Goal: Task Accomplishment & Management: Manage account settings

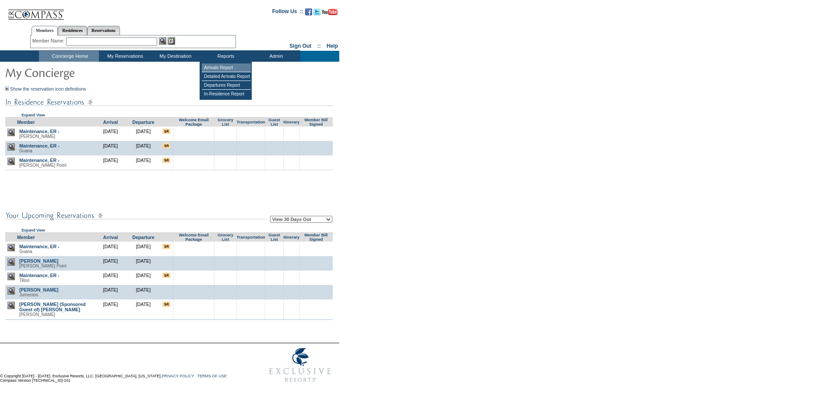
click at [226, 67] on td "Arrivals Report" at bounding box center [226, 67] width 49 height 9
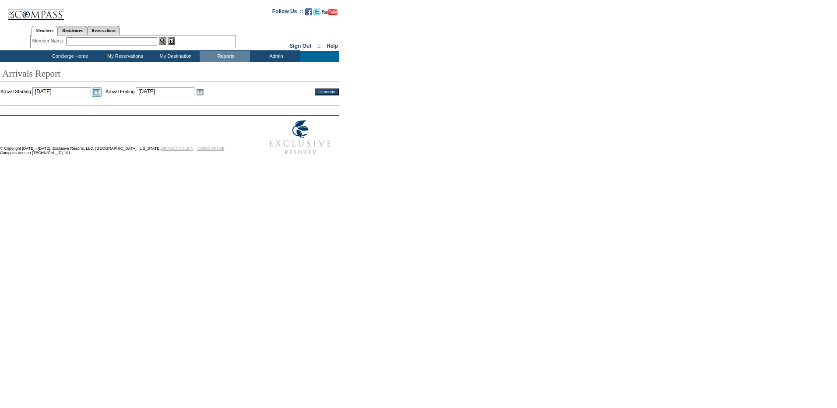
click at [102, 92] on link "Open the calendar popup." at bounding box center [97, 92] width 10 height 10
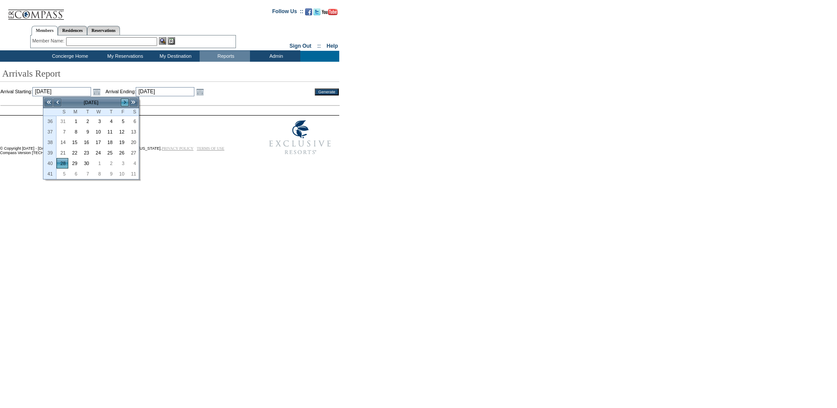
click at [122, 102] on link ">" at bounding box center [124, 102] width 9 height 9
click at [125, 105] on link ">" at bounding box center [124, 102] width 9 height 9
click at [131, 122] on link "1" at bounding box center [132, 121] width 11 height 10
type input "2025-11-01"
type input "11/1/2025"
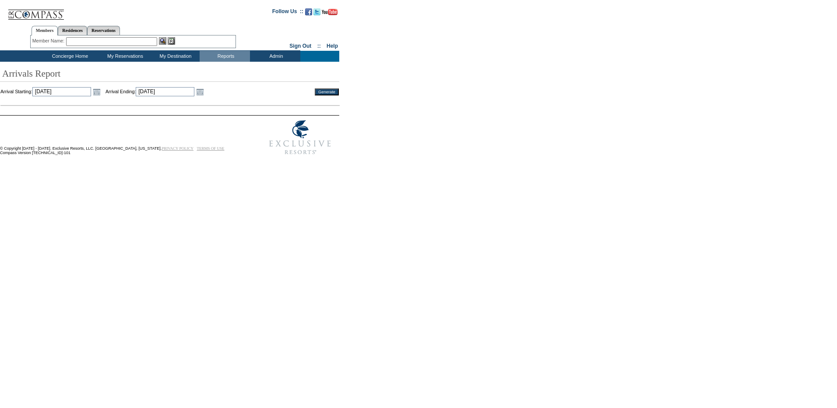
click at [232, 91] on td "Arrival Starting: 2025-11-01 11/1/2025 Open the calendar popup. << < November 2…" at bounding box center [151, 92] width 302 height 10
click at [205, 91] on link "Open the calendar popup." at bounding box center [200, 92] width 10 height 10
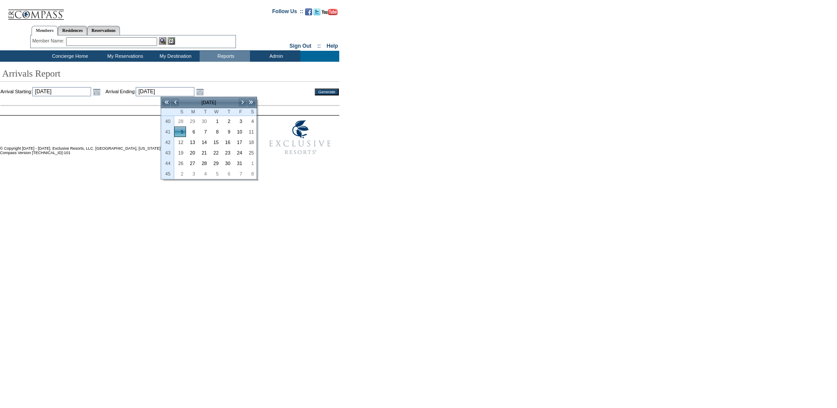
click at [238, 102] on td "[DATE]" at bounding box center [208, 103] width 59 height 10
click at [241, 102] on td "Jan" at bounding box center [248, 106] width 21 height 9
click at [243, 98] on link ">" at bounding box center [242, 102] width 9 height 9
click at [328, 144] on img at bounding box center [300, 138] width 78 height 44
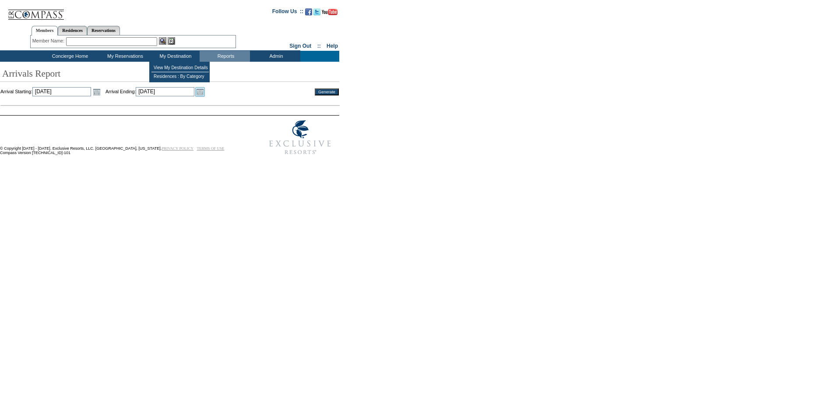
click at [205, 91] on link "Open the calendar popup." at bounding box center [200, 92] width 10 height 10
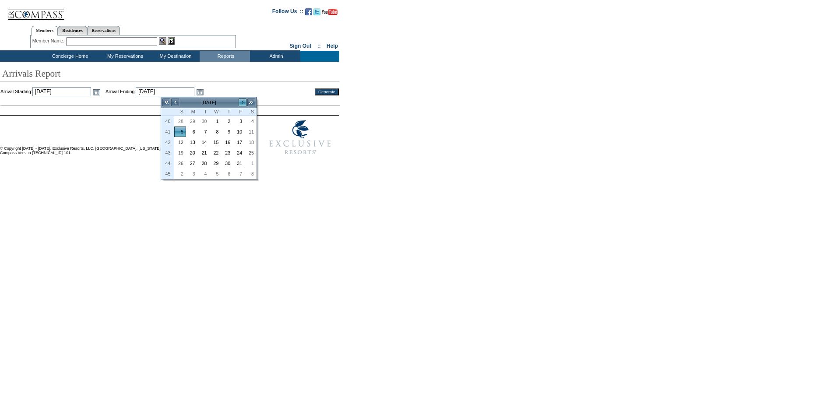
click at [242, 103] on link ">" at bounding box center [242, 102] width 9 height 9
click at [240, 165] on link "28" at bounding box center [238, 163] width 11 height 10
type input "2025-11-28"
type input "11/28/2025"
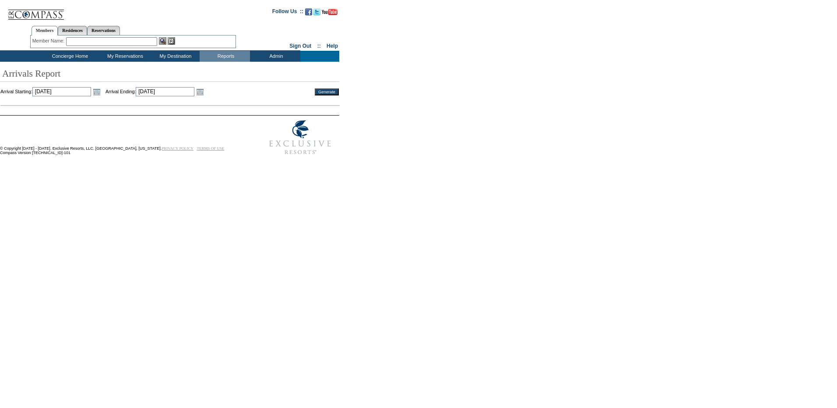
click at [334, 93] on input "Generate" at bounding box center [327, 91] width 24 height 7
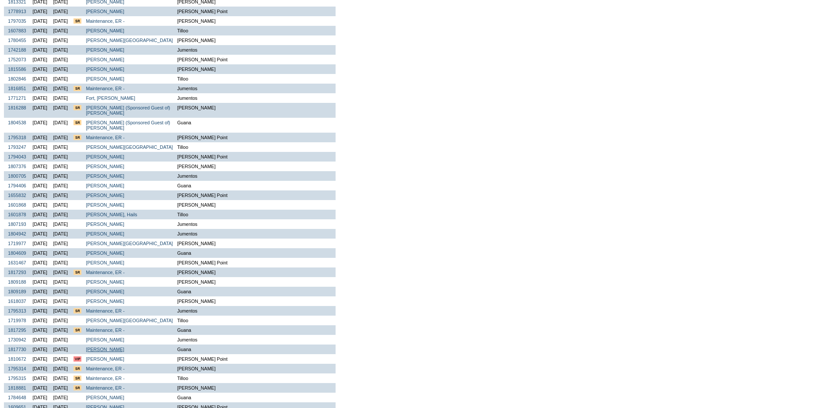
scroll to position [298, 0]
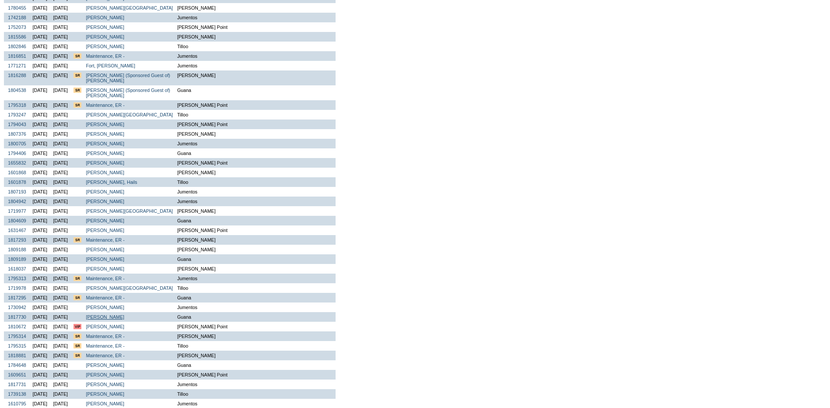
click at [124, 319] on link "Bender, Michael" at bounding box center [105, 316] width 39 height 5
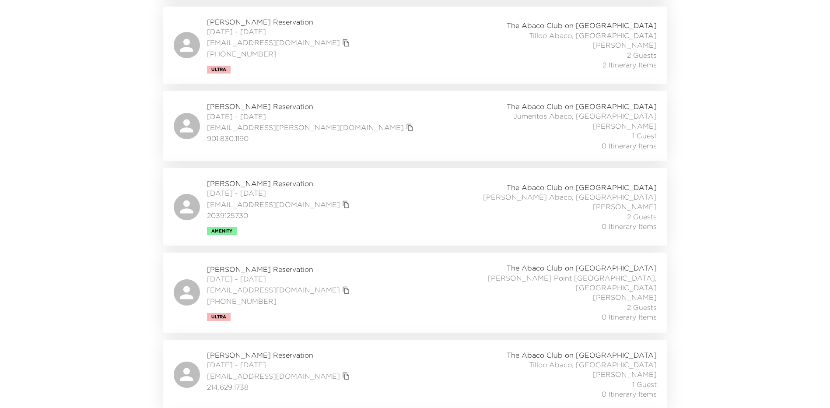
scroll to position [1225, 0]
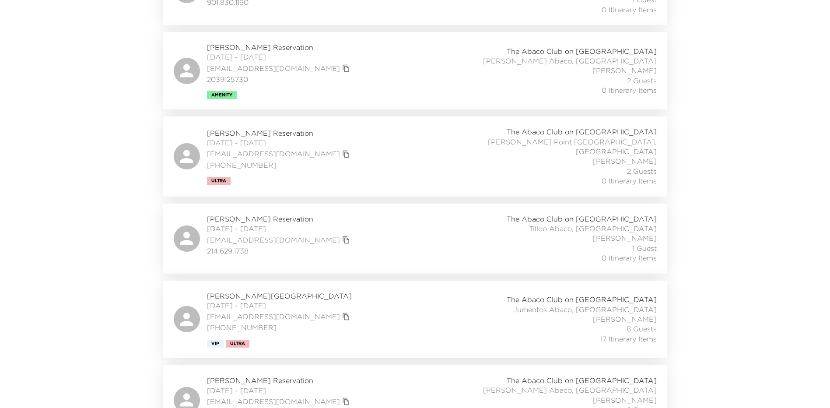
click at [388, 298] on div "John Fort Reservation 10/27/2025 - 11/04/2025 jfort101@gmail.com (314) 409-5426…" at bounding box center [415, 319] width 483 height 56
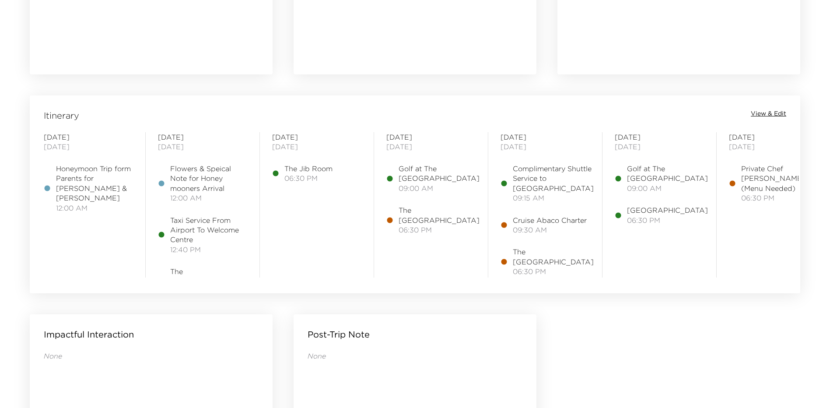
scroll to position [656, 0]
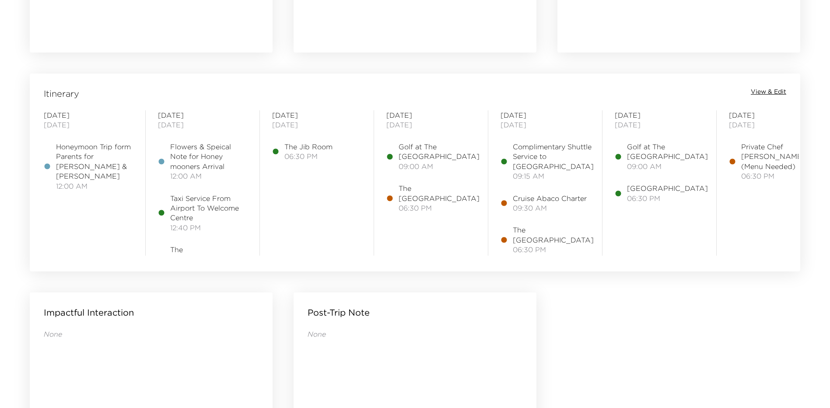
click at [756, 93] on span "View & Edit" at bounding box center [768, 92] width 35 height 9
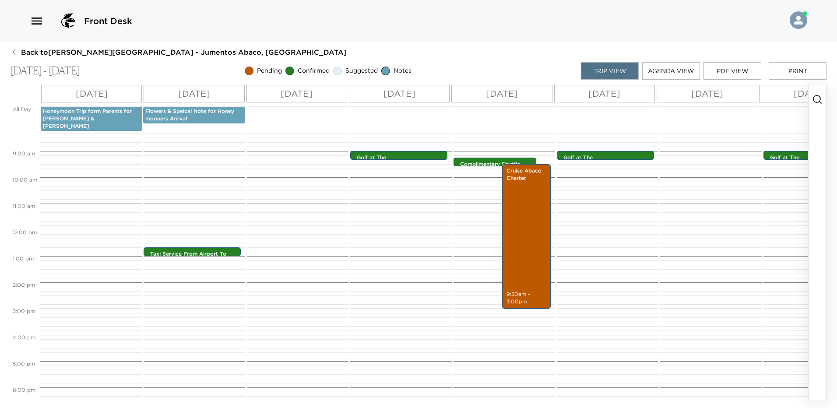
scroll to position [193, 0]
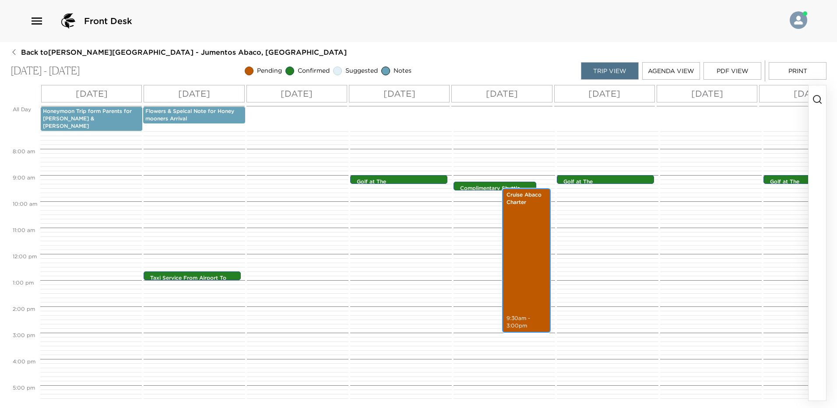
click at [532, 225] on div "Cruise Abaco Charter 9:30am - 3:00pm" at bounding box center [526, 260] width 43 height 142
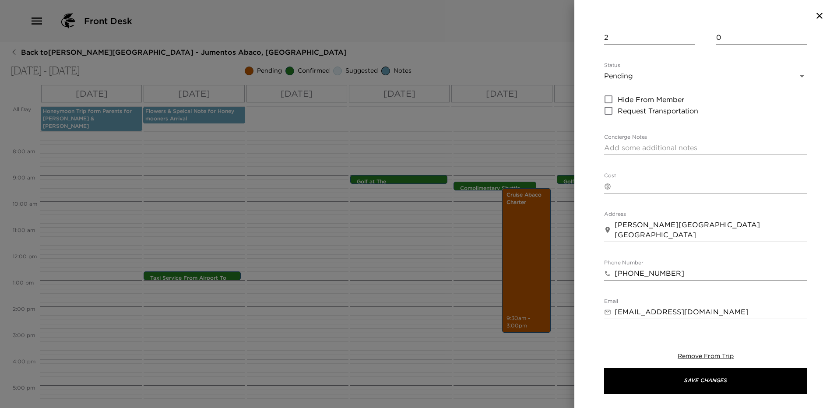
scroll to position [238, 0]
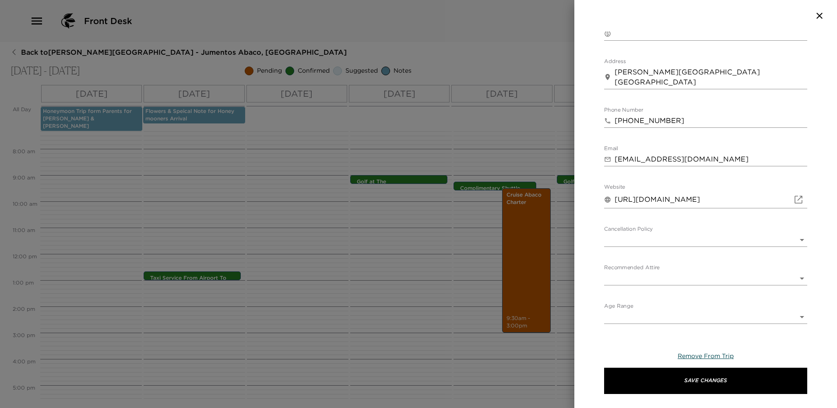
click at [710, 355] on span "Remove From Trip" at bounding box center [705, 356] width 56 height 8
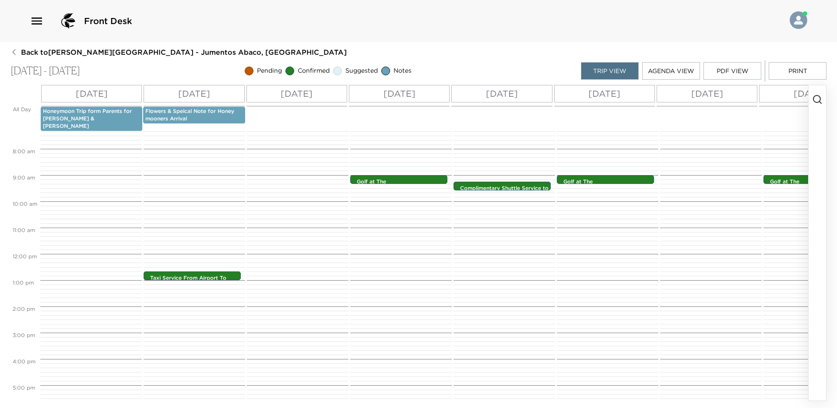
click at [523, 95] on div "[DATE]" at bounding box center [501, 94] width 101 height 18
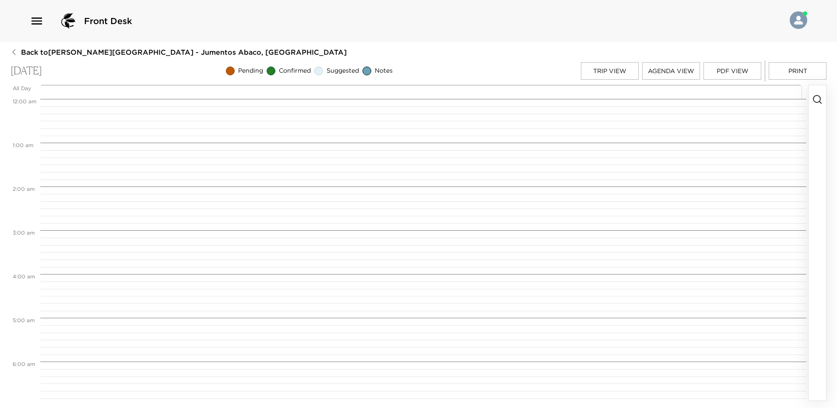
scroll to position [405, 0]
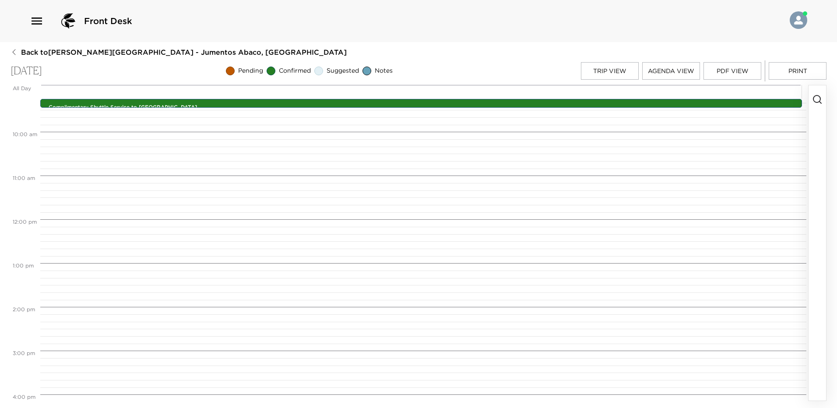
click at [822, 96] on button "button" at bounding box center [817, 242] width 18 height 315
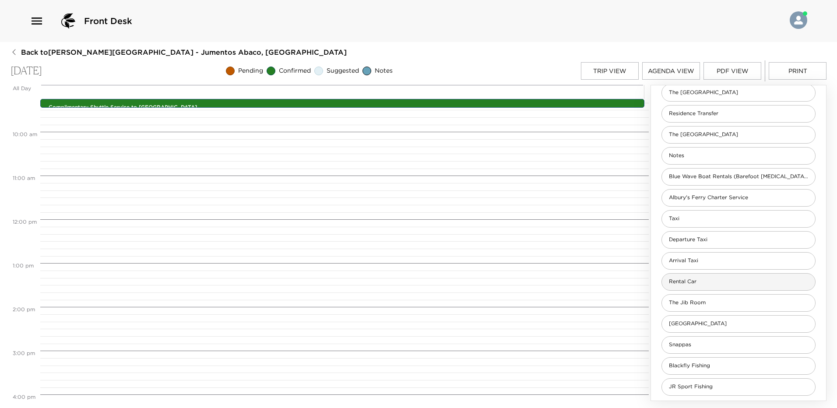
scroll to position [407, 0]
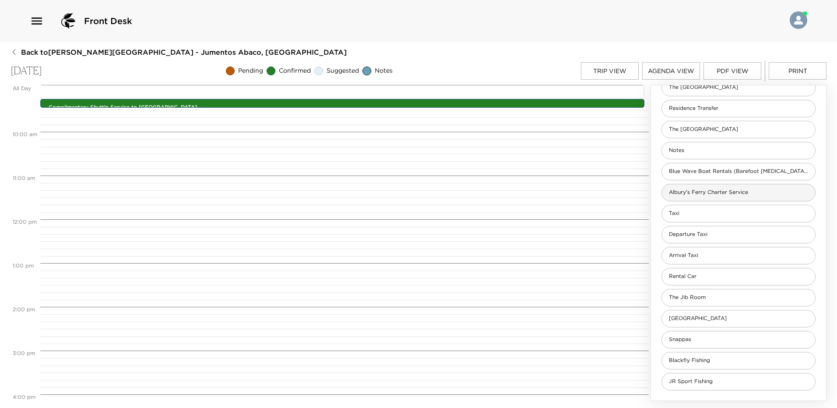
click at [712, 190] on span "Albury's Ferry Charter Service" at bounding box center [708, 192] width 93 height 7
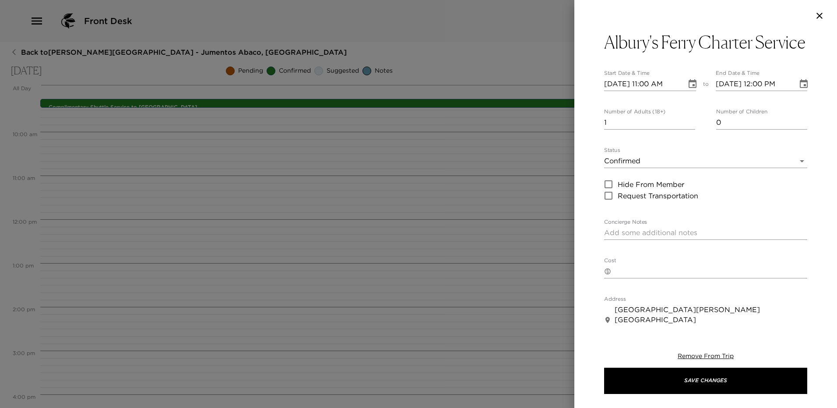
click at [649, 130] on input "1" at bounding box center [649, 123] width 91 height 14
type input "2"
click at [689, 88] on icon "Choose date, selected date is Oct 31, 2025" at bounding box center [692, 83] width 8 height 9
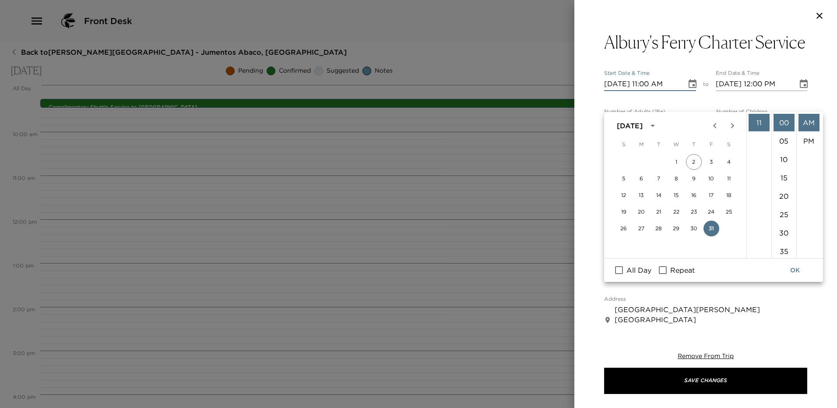
scroll to position [27, 0]
click at [759, 214] on li "09" at bounding box center [758, 217] width 21 height 18
click at [782, 230] on li "30" at bounding box center [783, 233] width 21 height 18
type input "[DATE] 09:30 AM"
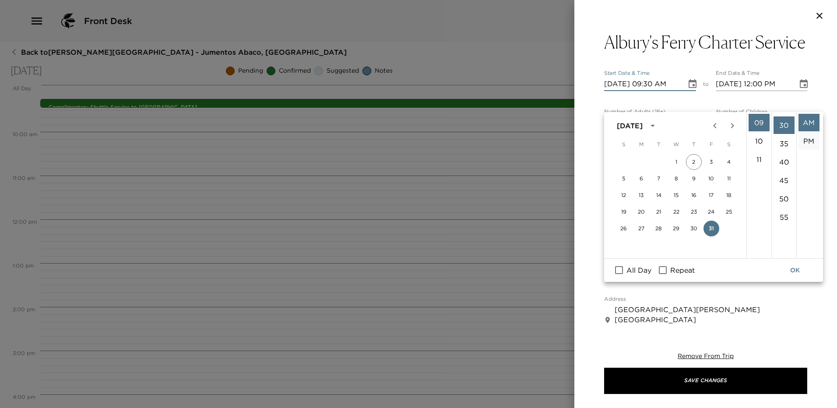
scroll to position [110, 0]
click at [800, 88] on icon "Choose date, selected date is Oct 31, 2025" at bounding box center [804, 83] width 8 height 9
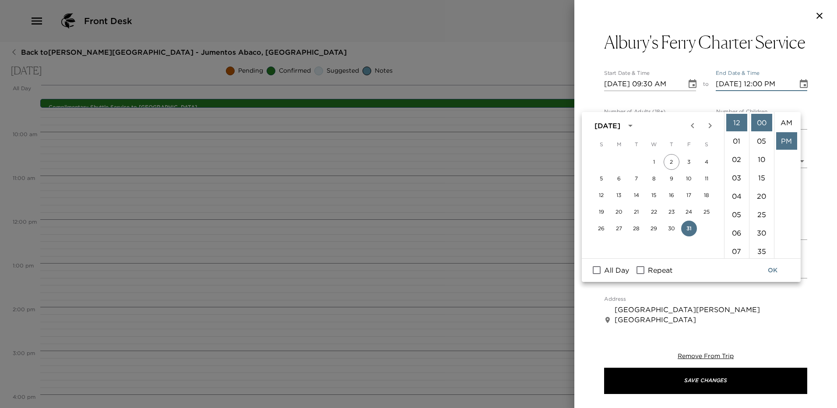
scroll to position [18, 0]
click at [738, 147] on li "01" at bounding box center [736, 141] width 21 height 18
click at [737, 144] on li "02" at bounding box center [736, 141] width 21 height 18
click at [738, 143] on li "01" at bounding box center [736, 141] width 21 height 18
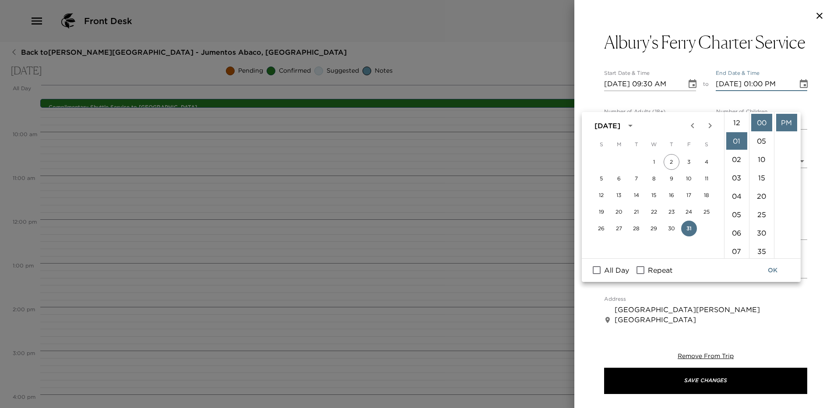
scroll to position [18, 0]
click at [764, 230] on li "30" at bounding box center [761, 233] width 21 height 18
type input "[DATE] 01:30 PM"
click at [785, 140] on li "PM" at bounding box center [786, 141] width 21 height 18
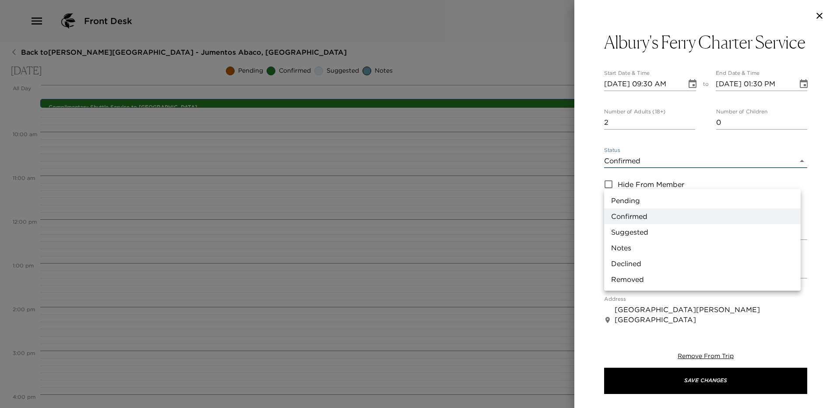
click at [649, 184] on body "Front Desk Back to [PERSON_NAME][GEOGRAPHIC_DATA] - Jumentos Abaco, [GEOGRAPHIC…" at bounding box center [418, 204] width 837 height 408
click at [646, 202] on li "Pending" at bounding box center [702, 201] width 196 height 16
type input "Pending"
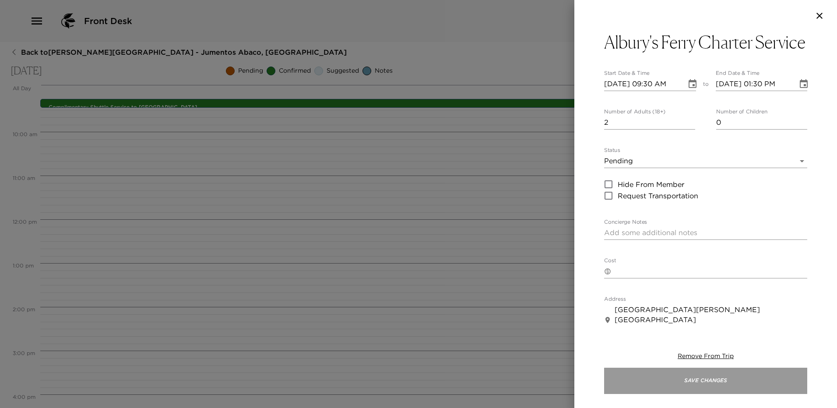
click at [719, 380] on button "Save Changes" at bounding box center [705, 381] width 203 height 26
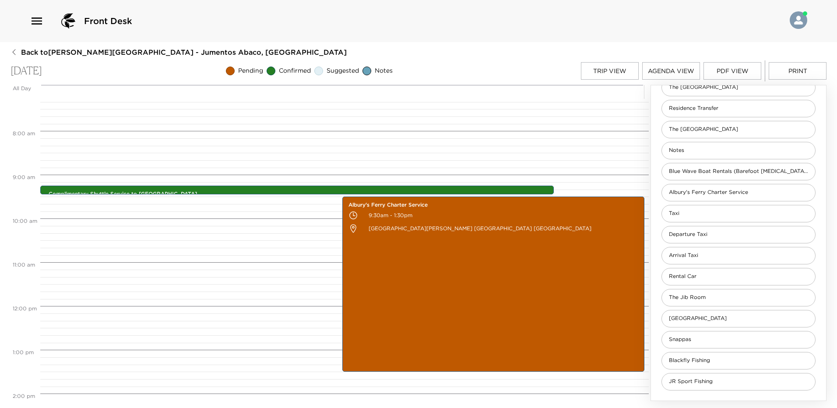
scroll to position [317, 0]
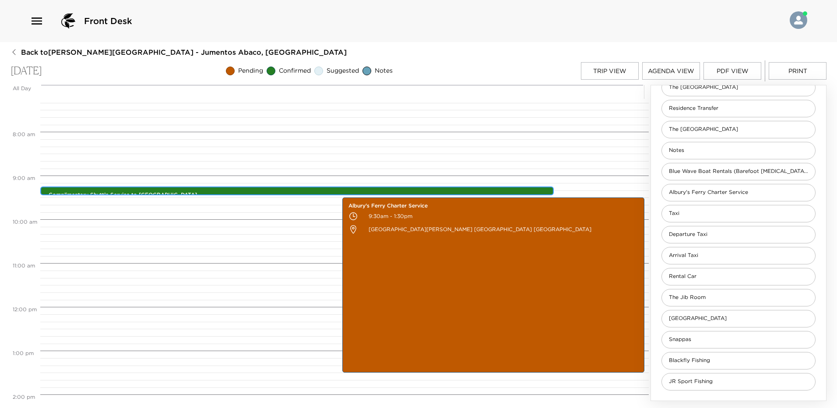
click at [302, 188] on div "Complimentary Shuttle Service to [GEOGRAPHIC_DATA] 9:15am - 9:15am [PERSON_NAME…" at bounding box center [299, 191] width 508 height 7
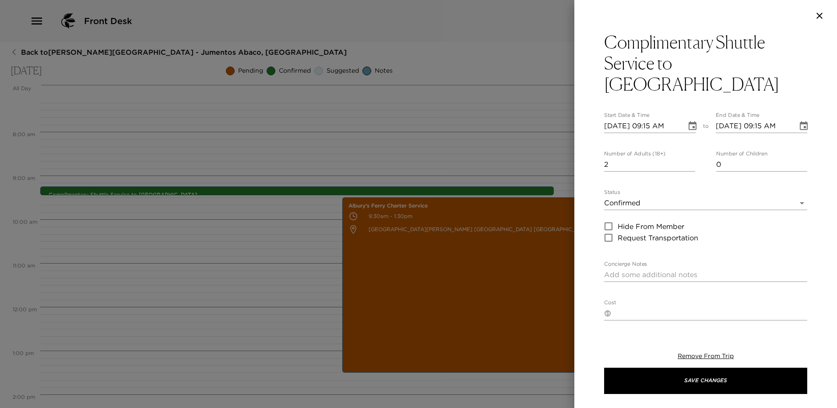
click at [687, 121] on icon "Choose date, selected date is Oct 31, 2025" at bounding box center [692, 126] width 11 height 11
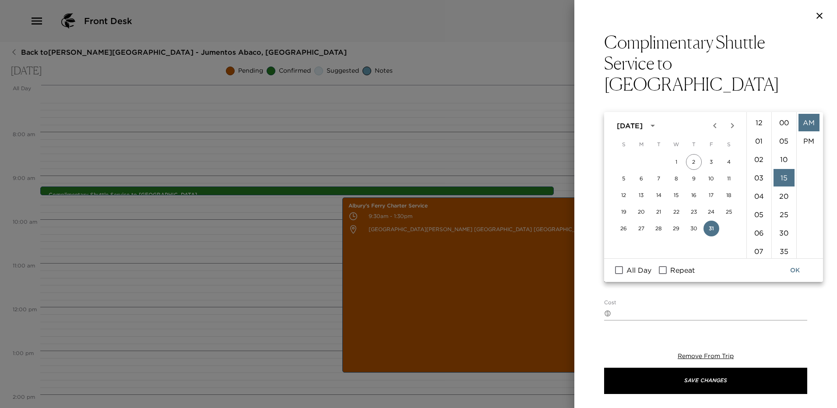
scroll to position [55, 0]
click at [687, 121] on icon "Choose date, selected date is Oct 31, 2025" at bounding box center [692, 126] width 11 height 11
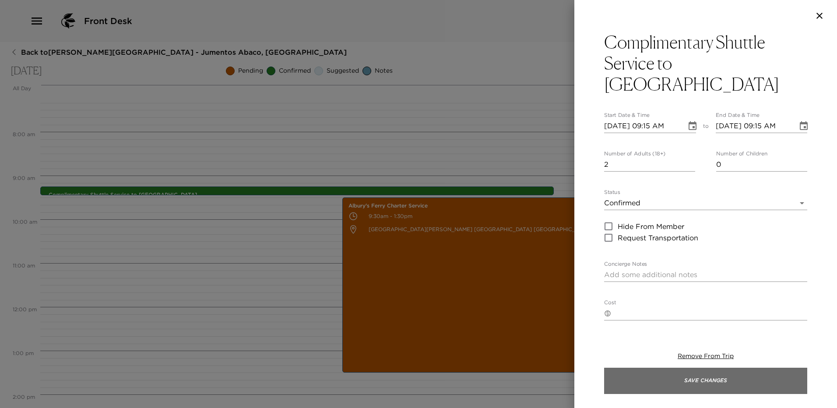
click at [724, 382] on button "Save Changes" at bounding box center [705, 381] width 203 height 26
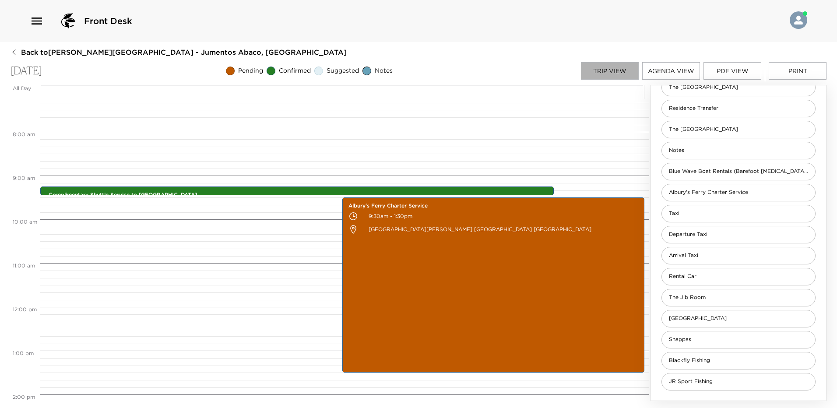
click at [630, 72] on button "Trip View" at bounding box center [610, 71] width 58 height 18
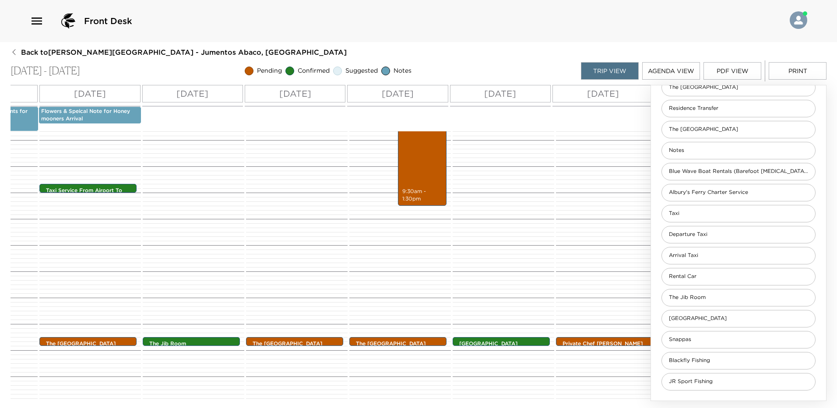
scroll to position [0, 0]
